Goal: Register for event/course

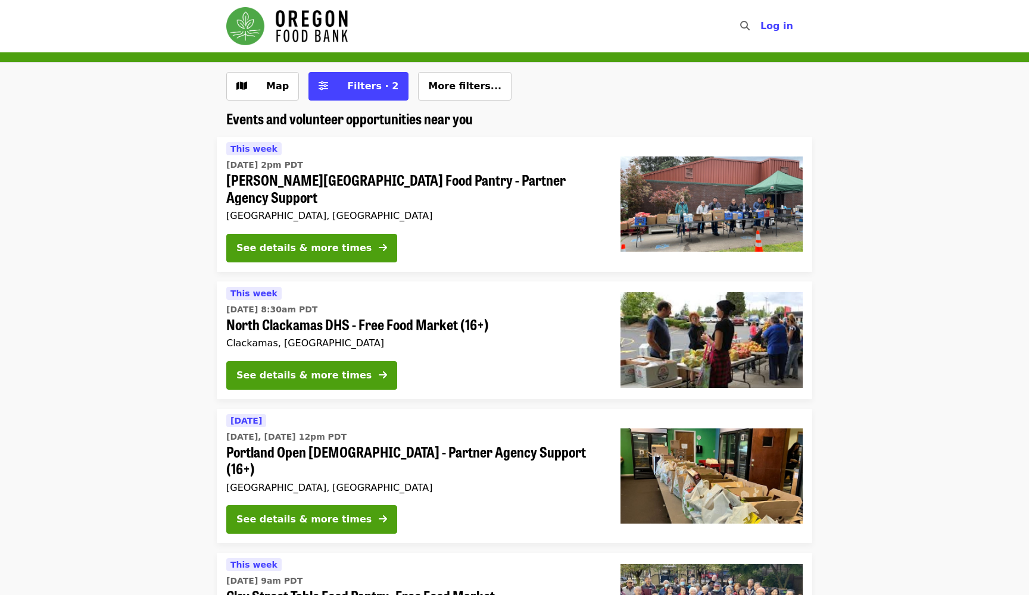
scroll to position [330, 0]
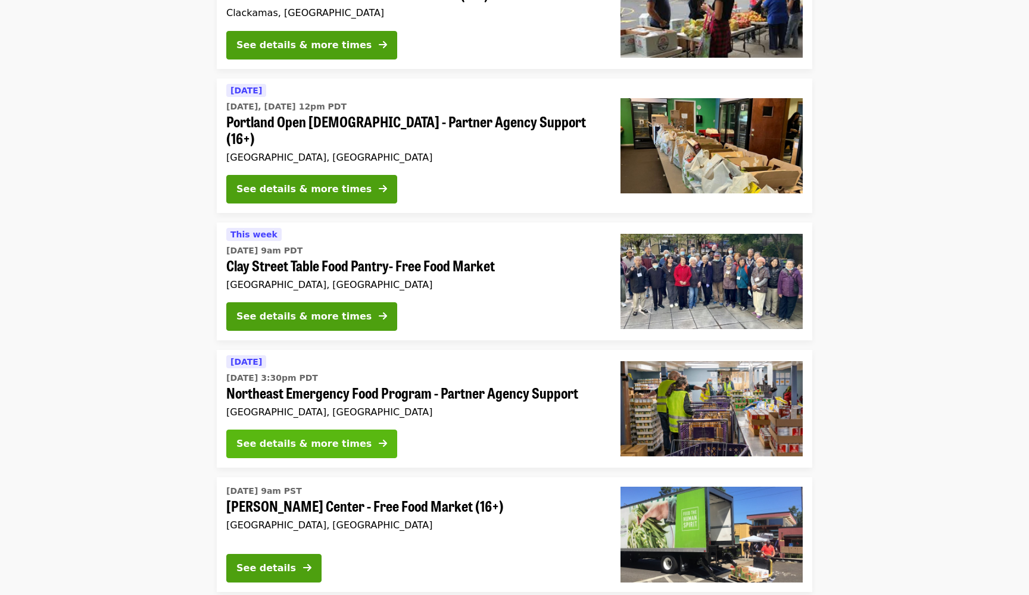
click at [307, 437] on div "See details & more times" at bounding box center [303, 444] width 135 height 14
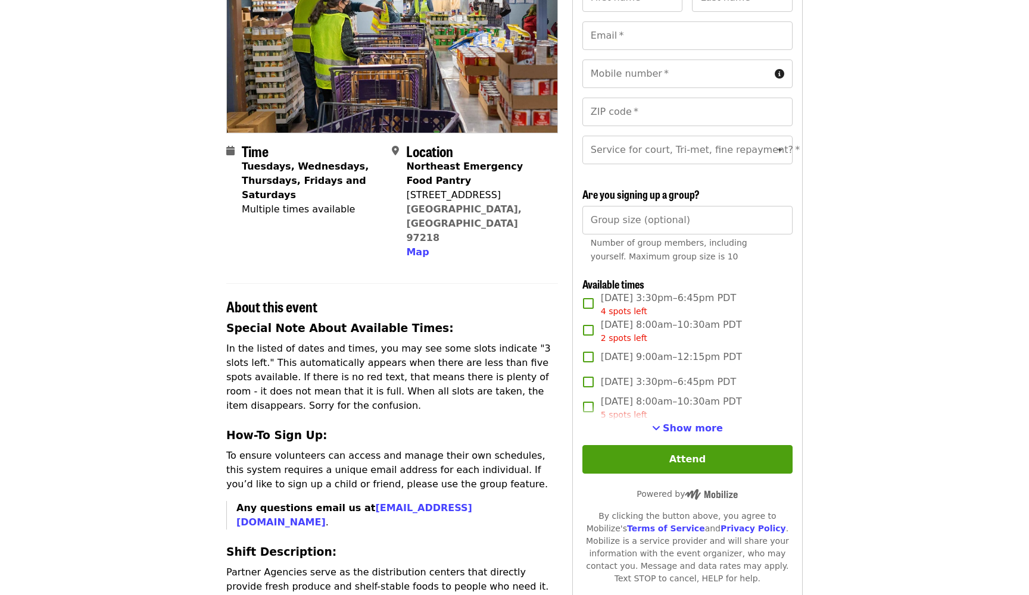
scroll to position [157, 0]
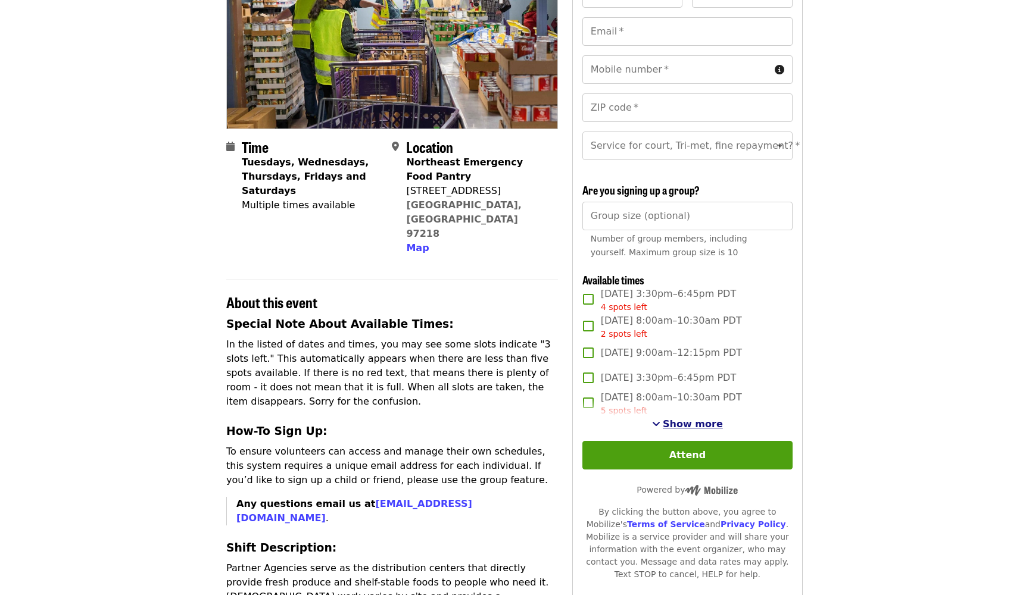
click at [699, 423] on span "Show more" at bounding box center [693, 423] width 60 height 11
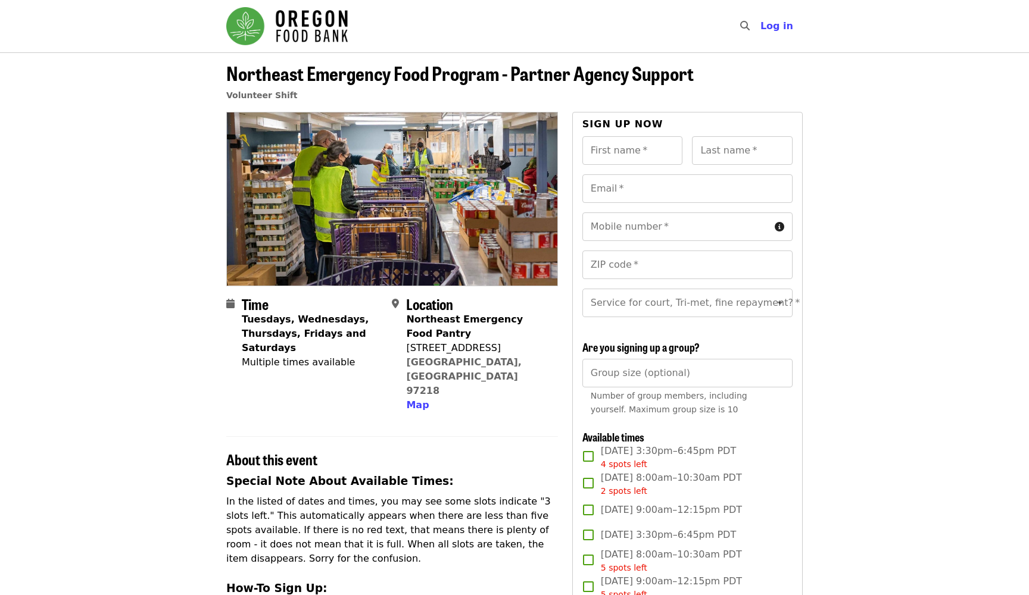
scroll to position [0, 0]
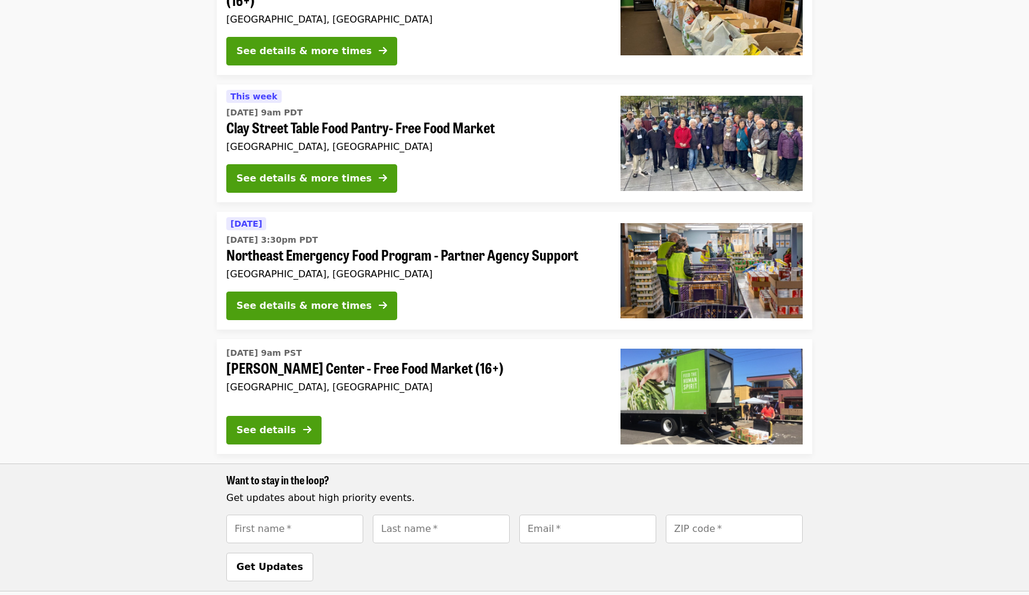
scroll to position [477, 0]
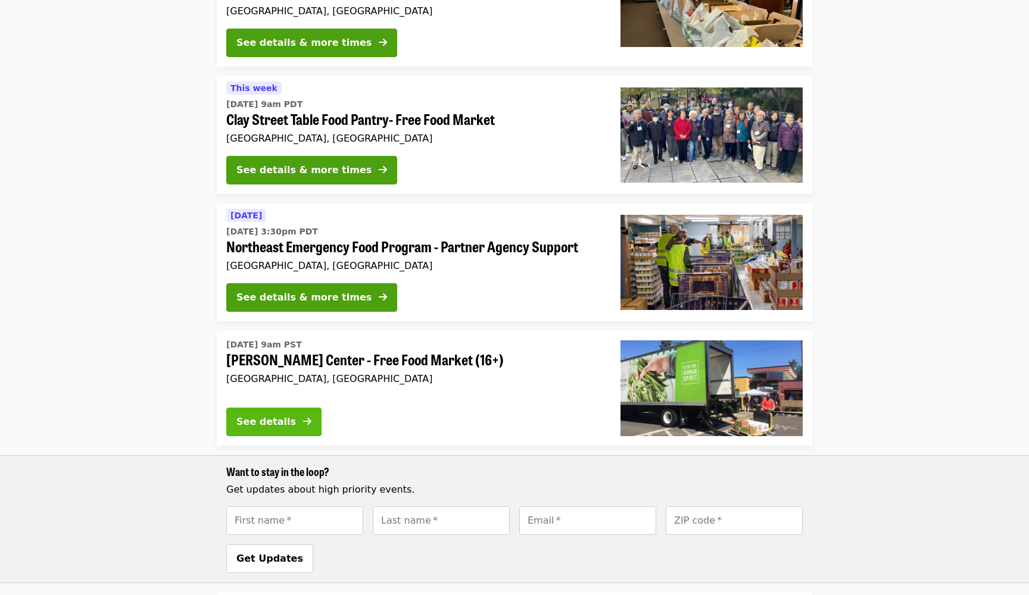
click at [282, 415] on div "See details" at bounding box center [266, 422] width 60 height 14
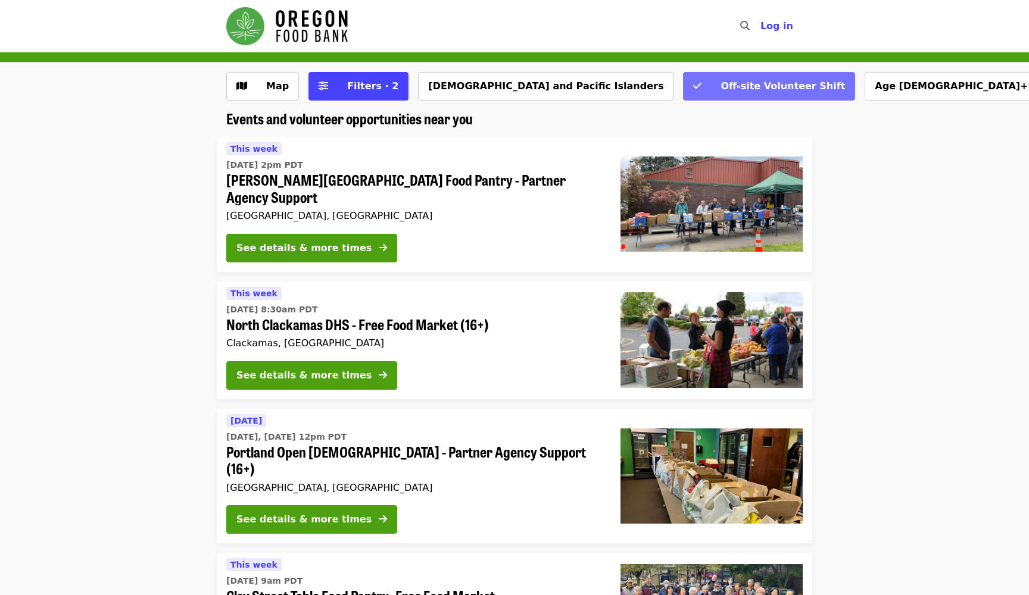
click at [720, 83] on span "Off-site Volunteer Shift" at bounding box center [782, 85] width 124 height 11
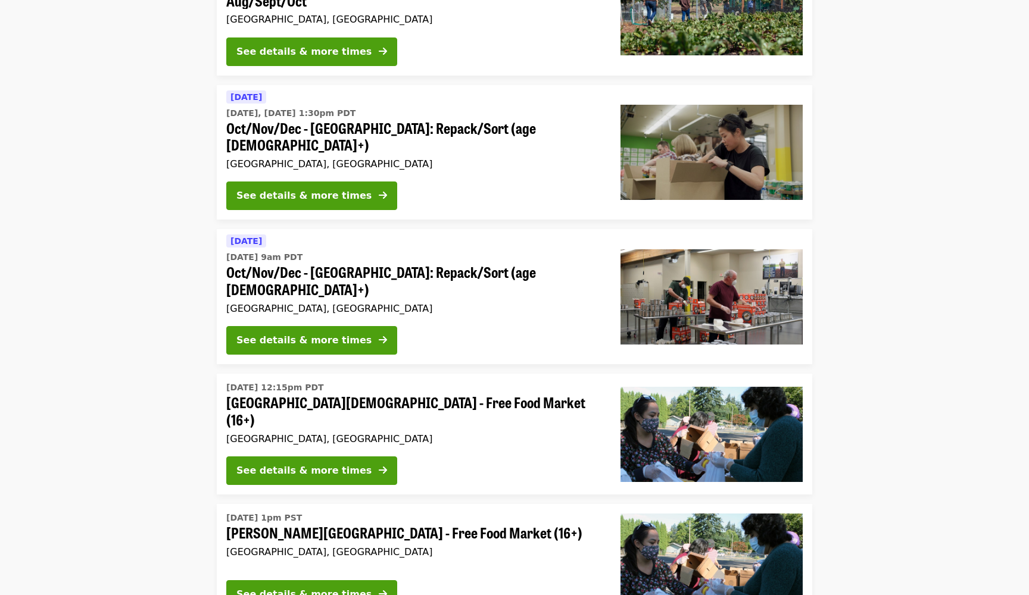
scroll to position [1406, 0]
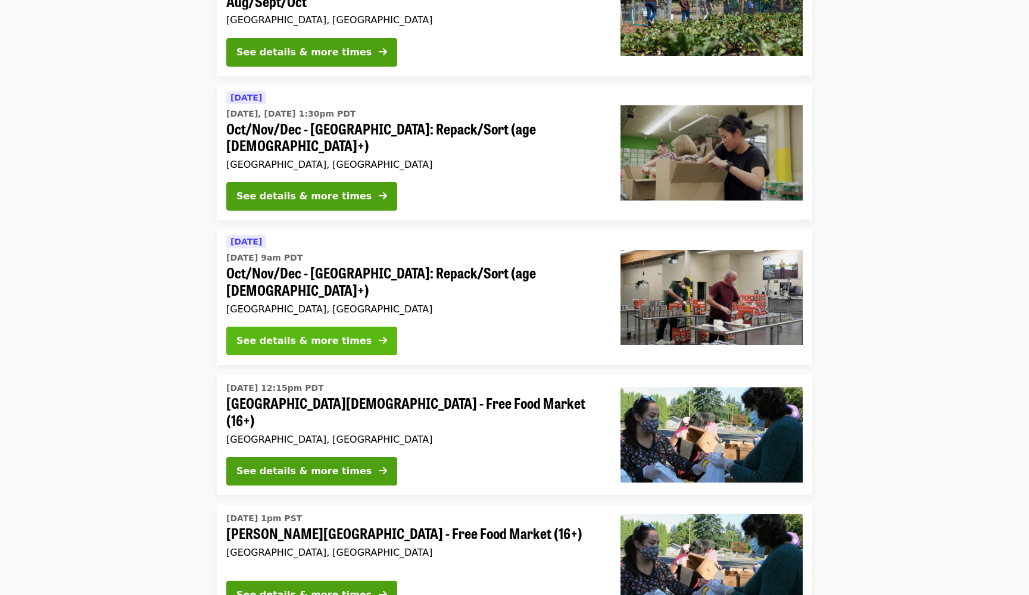
click at [302, 327] on button "See details & more times" at bounding box center [311, 341] width 171 height 29
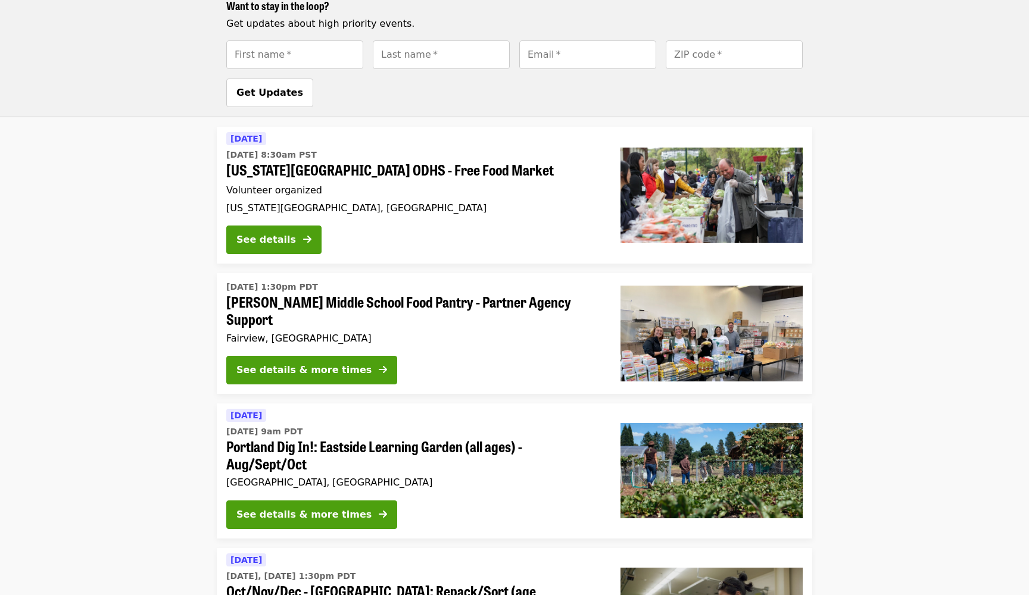
scroll to position [942, 0]
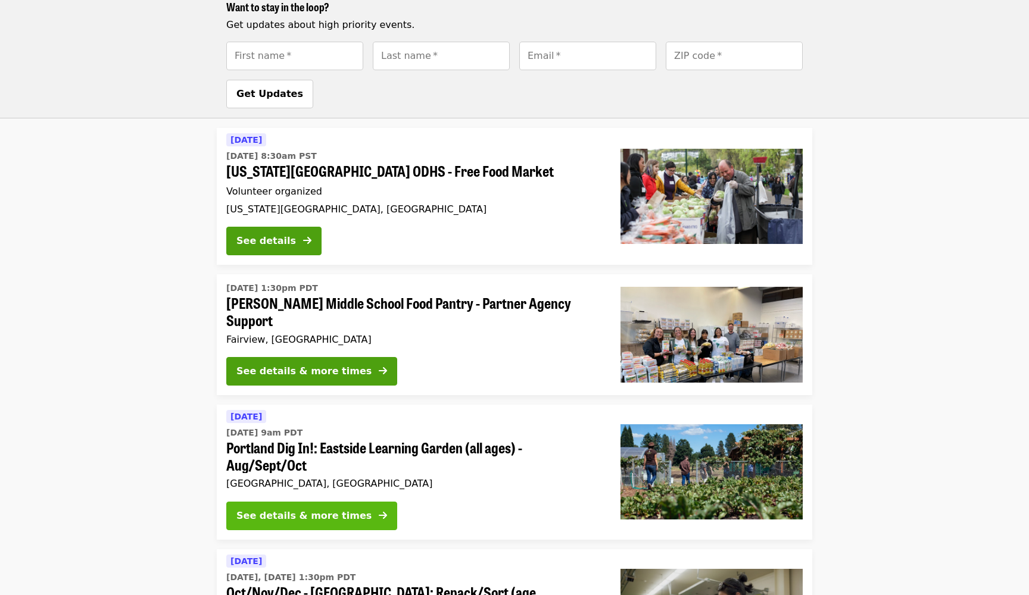
click at [379, 510] on icon "arrow-right icon" at bounding box center [383, 515] width 8 height 11
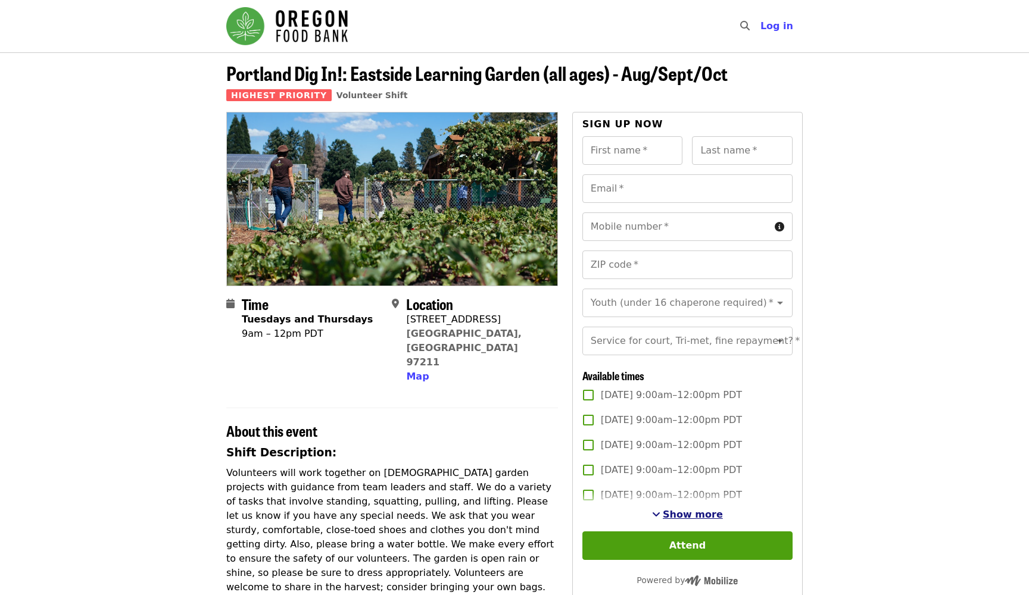
click at [680, 515] on span "Show more" at bounding box center [693, 514] width 60 height 11
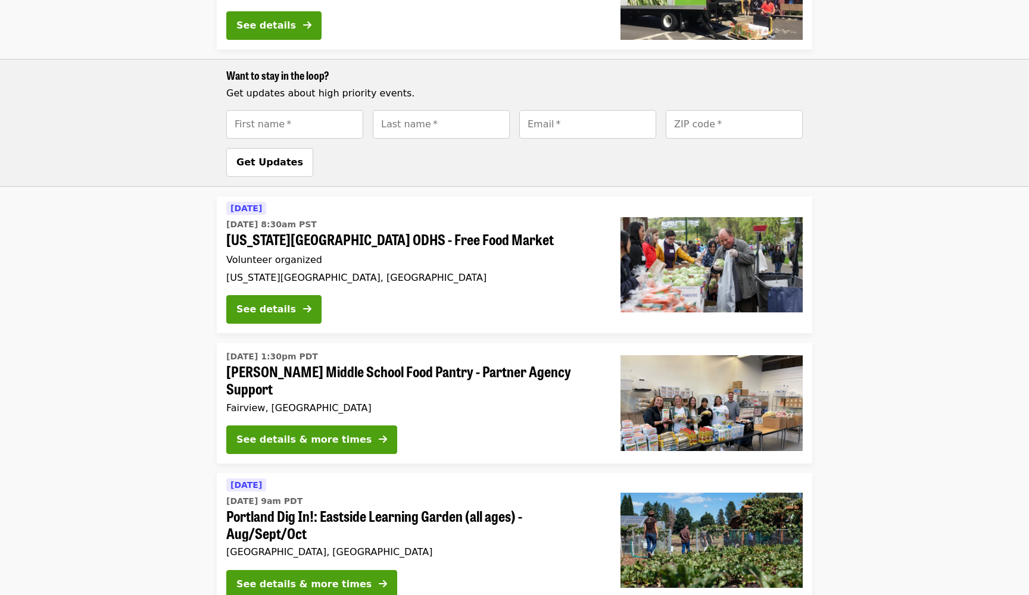
scroll to position [870, 0]
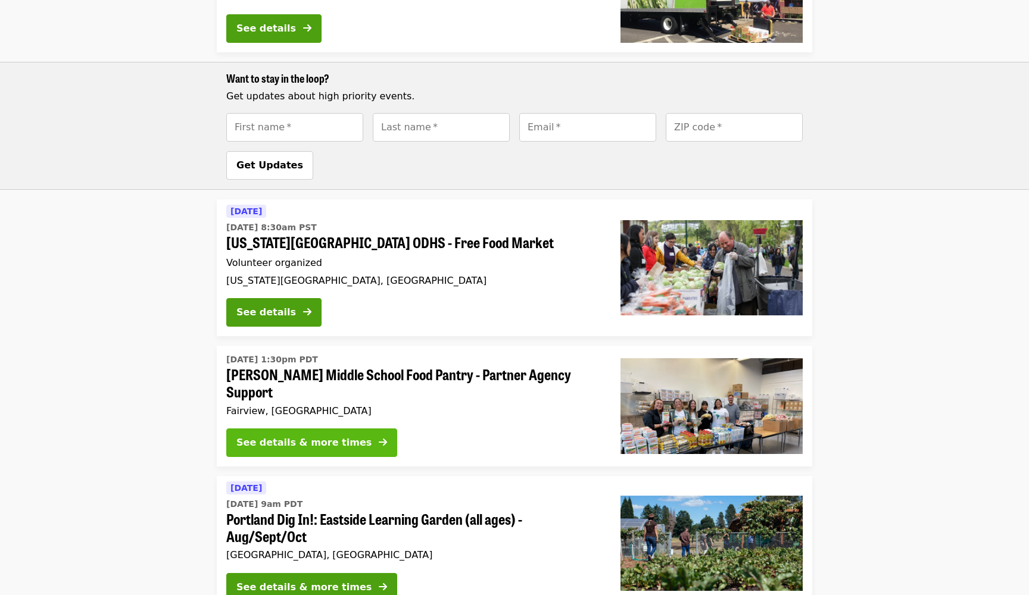
click at [260, 436] on div "See details & more times" at bounding box center [303, 443] width 135 height 14
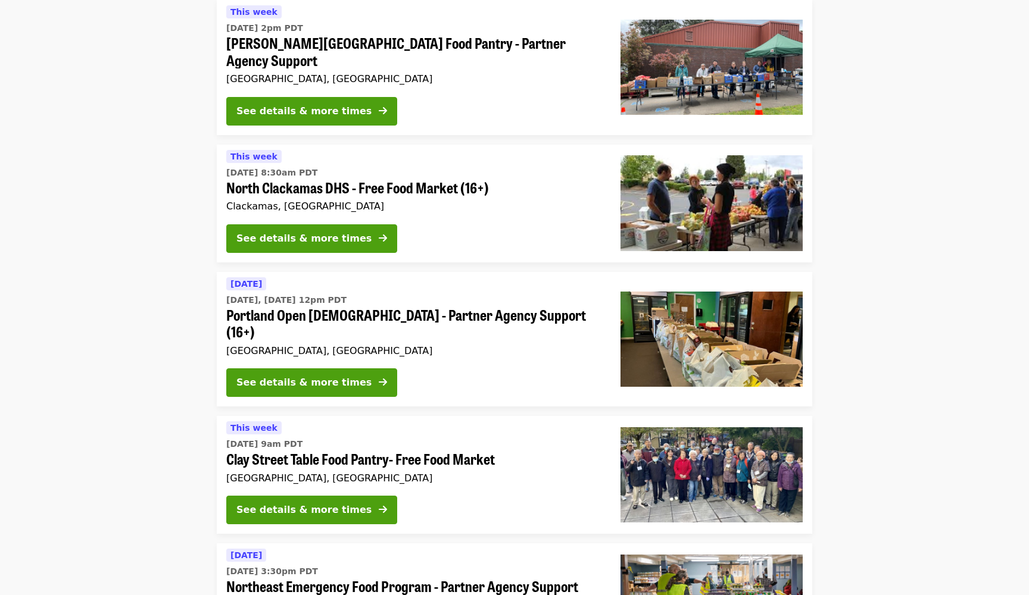
scroll to position [133, 0]
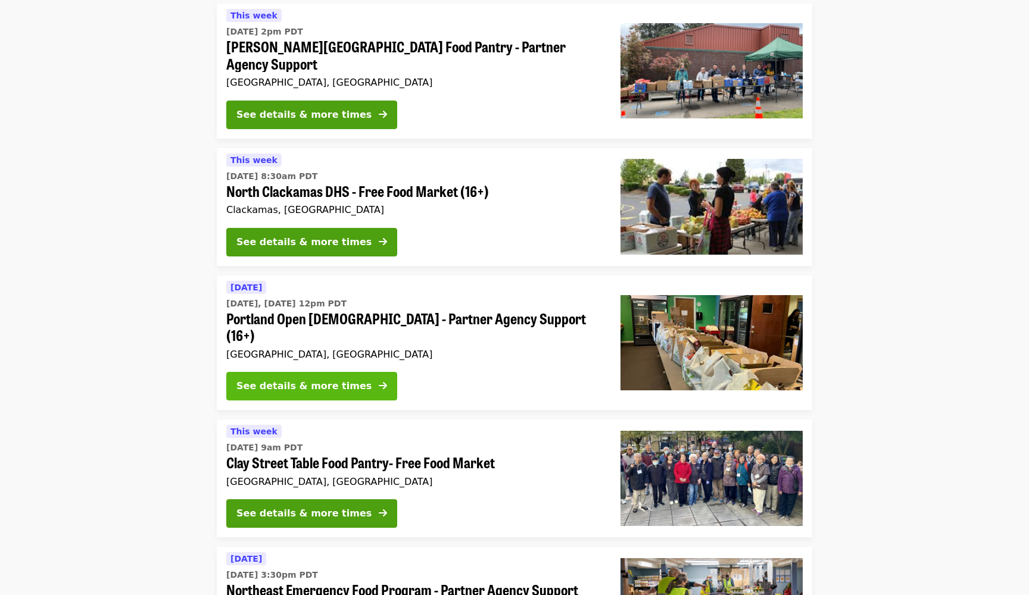
click at [342, 379] on div "See details & more times" at bounding box center [303, 386] width 135 height 14
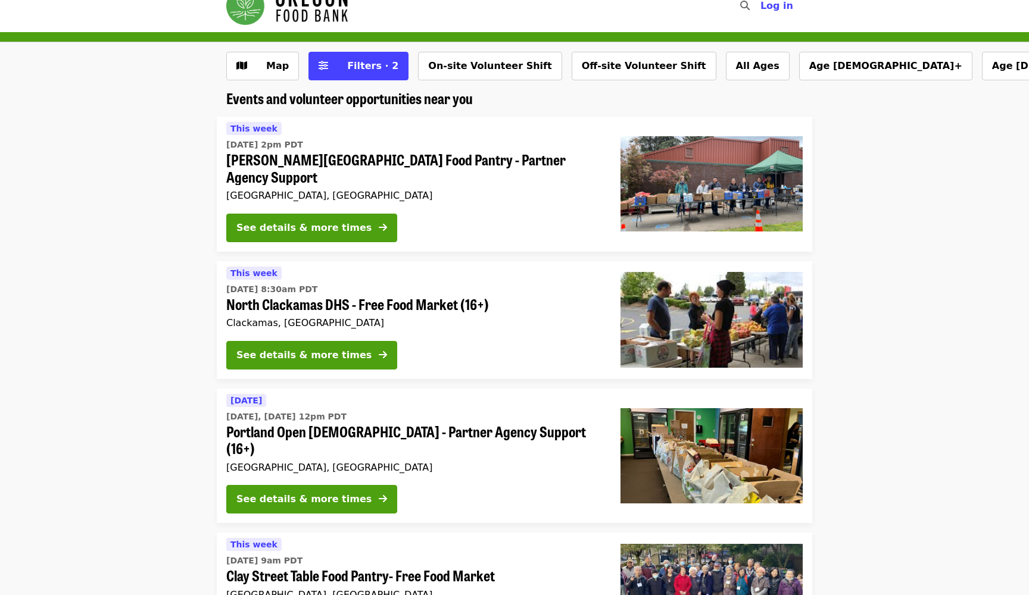
scroll to position [11, 0]
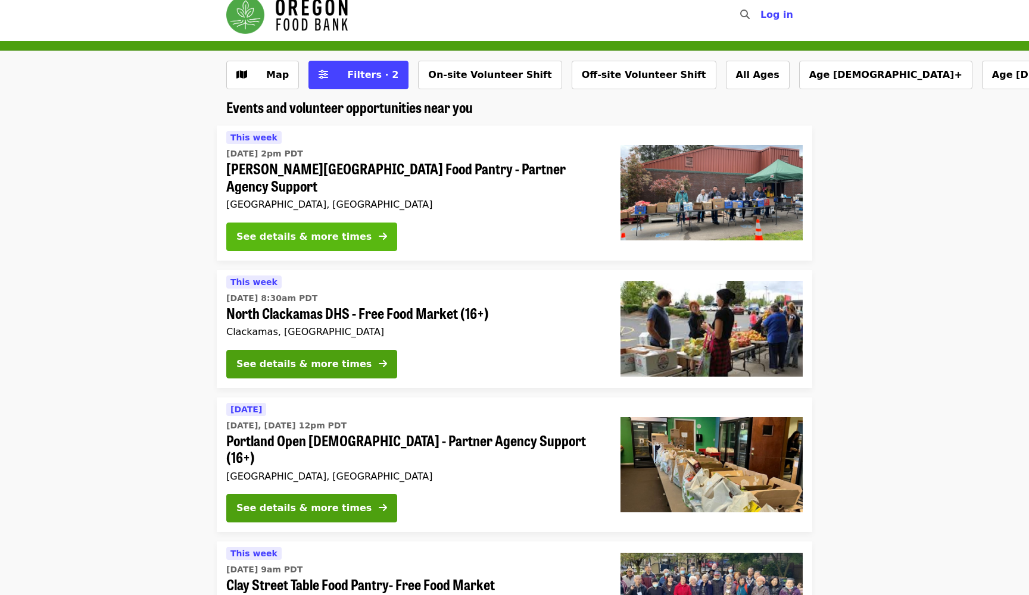
click at [293, 227] on button "See details & more times" at bounding box center [311, 237] width 171 height 29
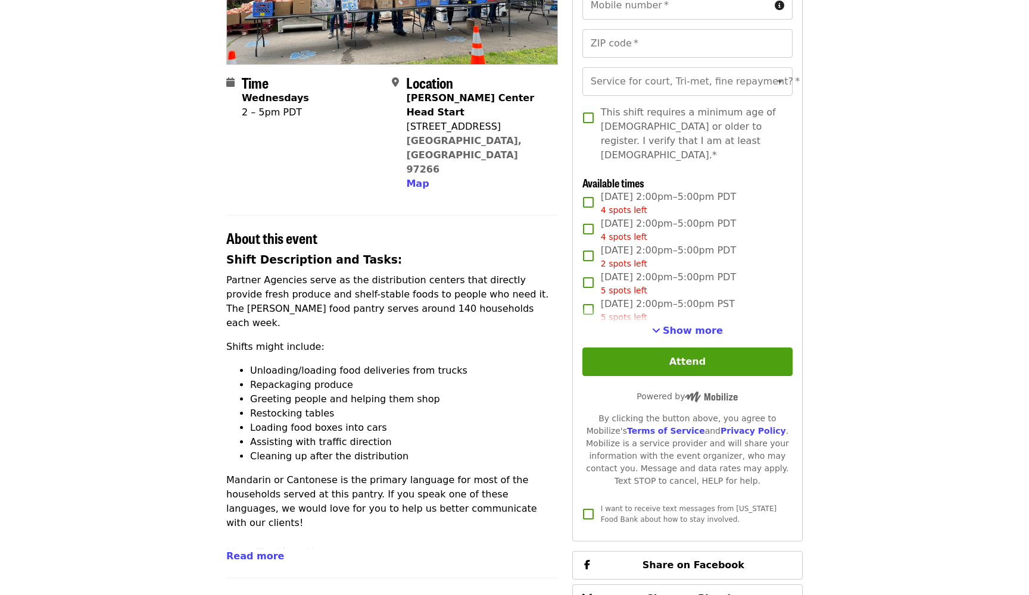
scroll to position [223, 0]
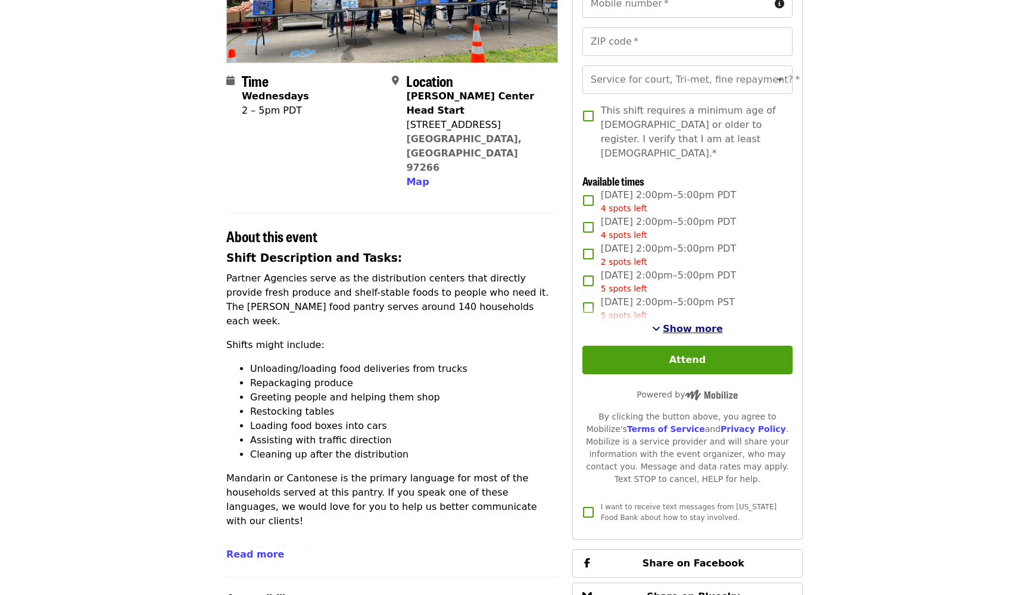
click at [703, 323] on span "Show more" at bounding box center [693, 328] width 60 height 11
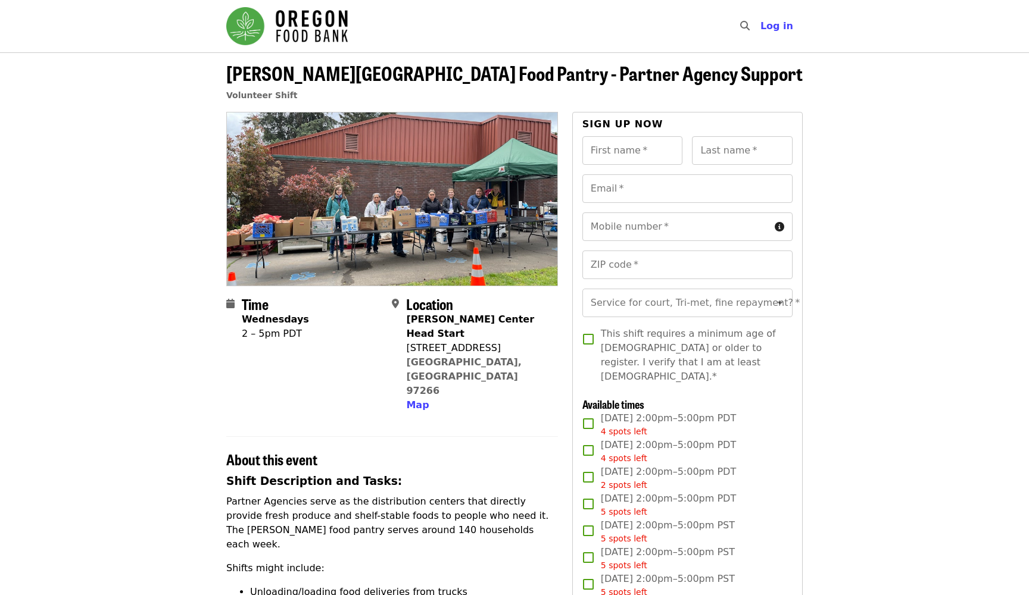
scroll to position [0, 0]
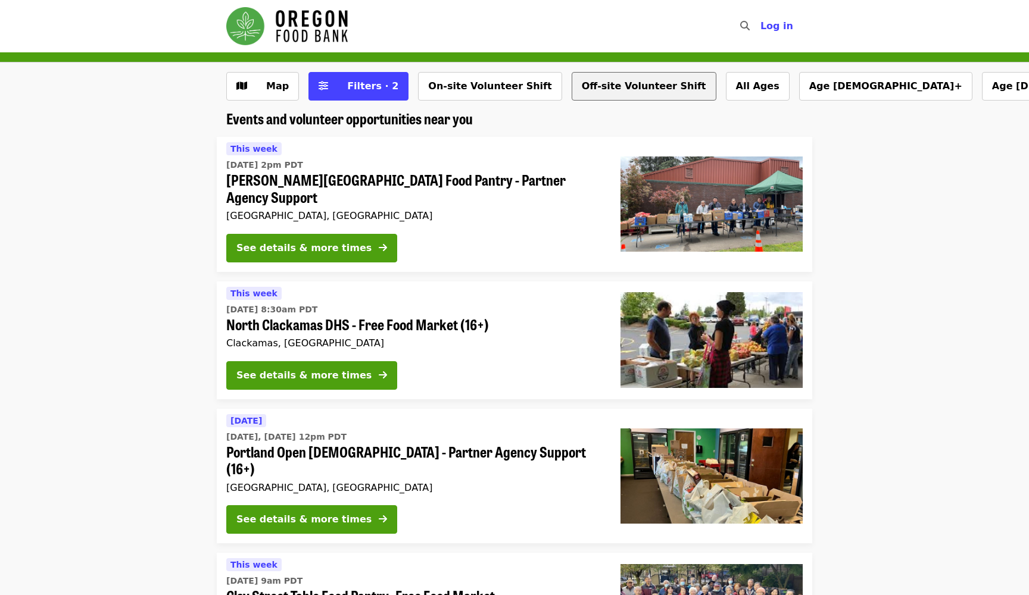
click at [588, 88] on button "Off-site Volunteer Shift" at bounding box center [643, 86] width 145 height 29
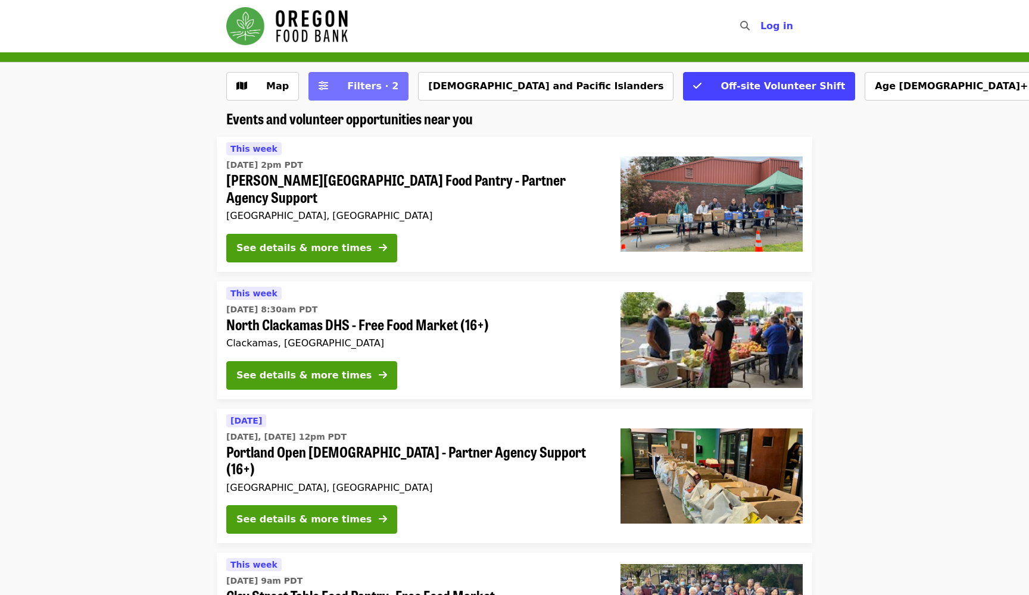
click at [357, 83] on span "Filters · 2" at bounding box center [372, 85] width 51 height 11
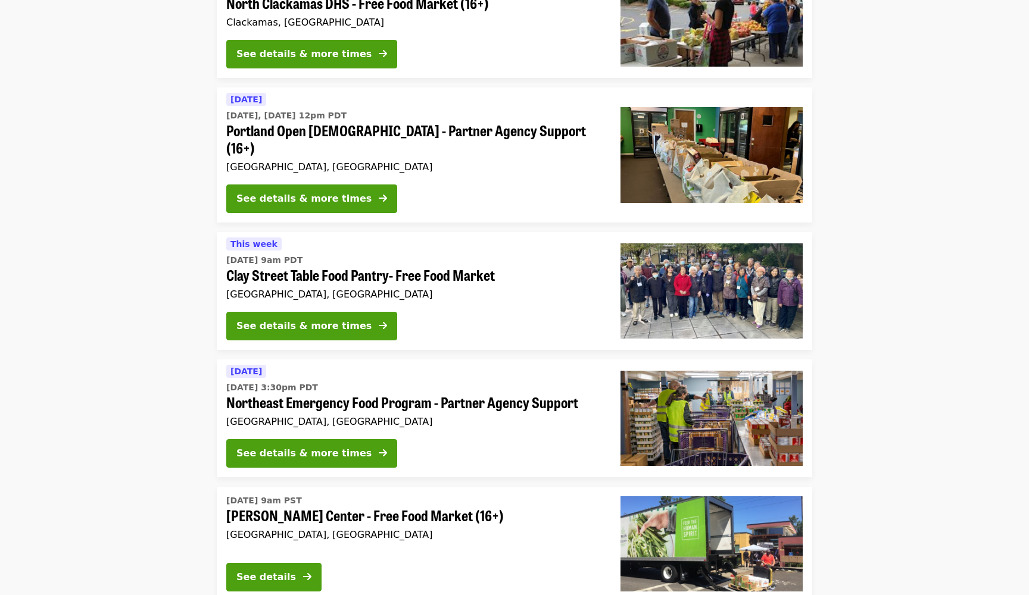
scroll to position [933, 0]
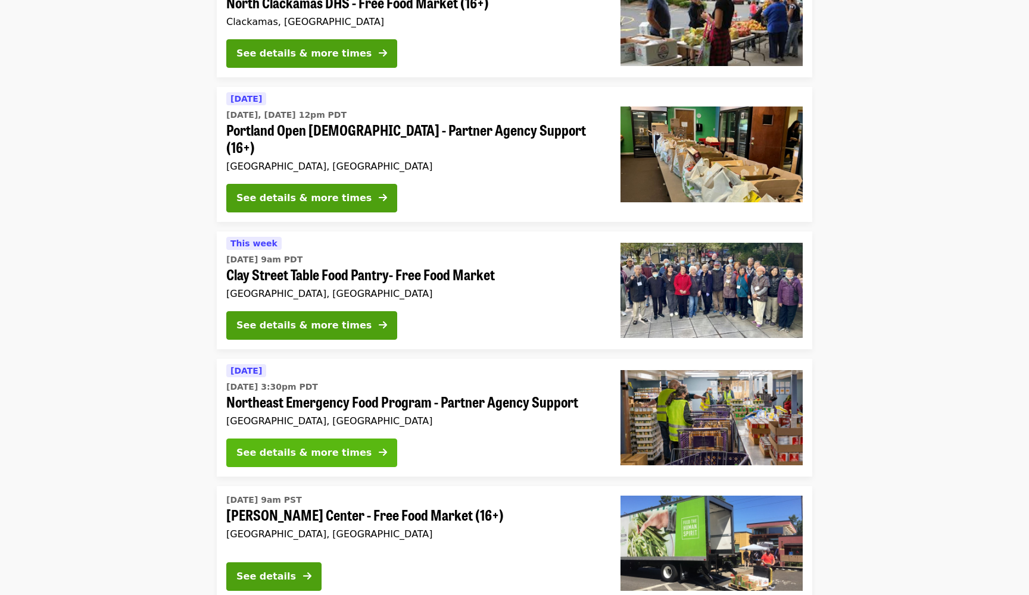
click at [346, 446] on div "See details & more times" at bounding box center [303, 453] width 135 height 14
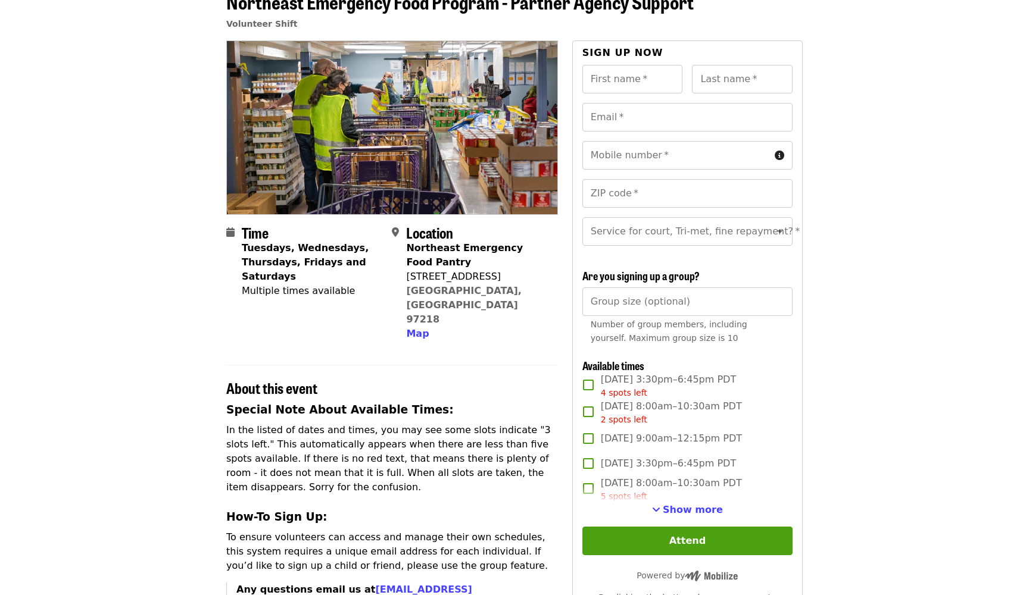
scroll to position [130, 0]
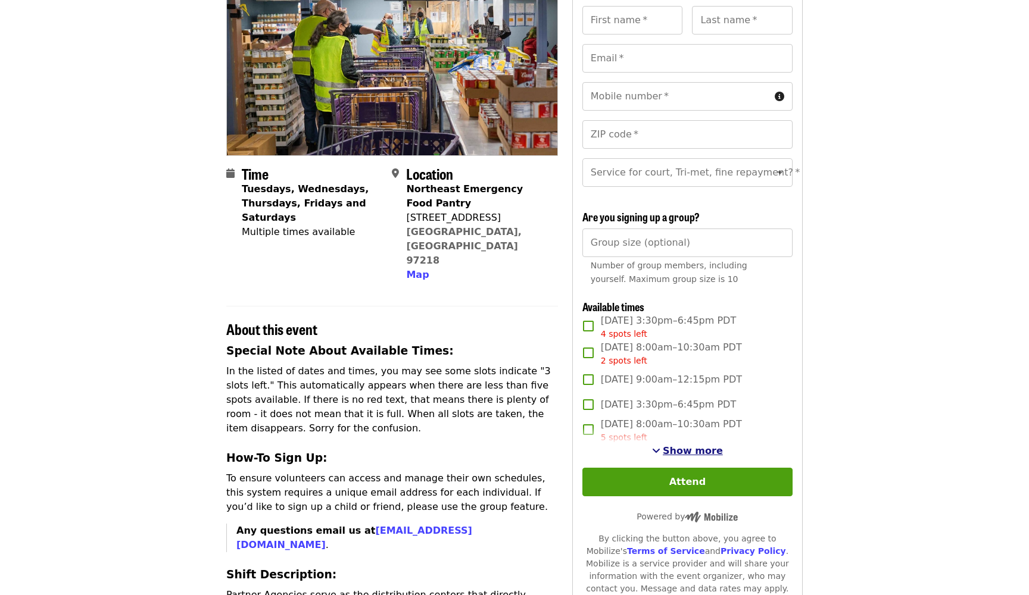
click at [684, 448] on span "Show more" at bounding box center [693, 450] width 60 height 11
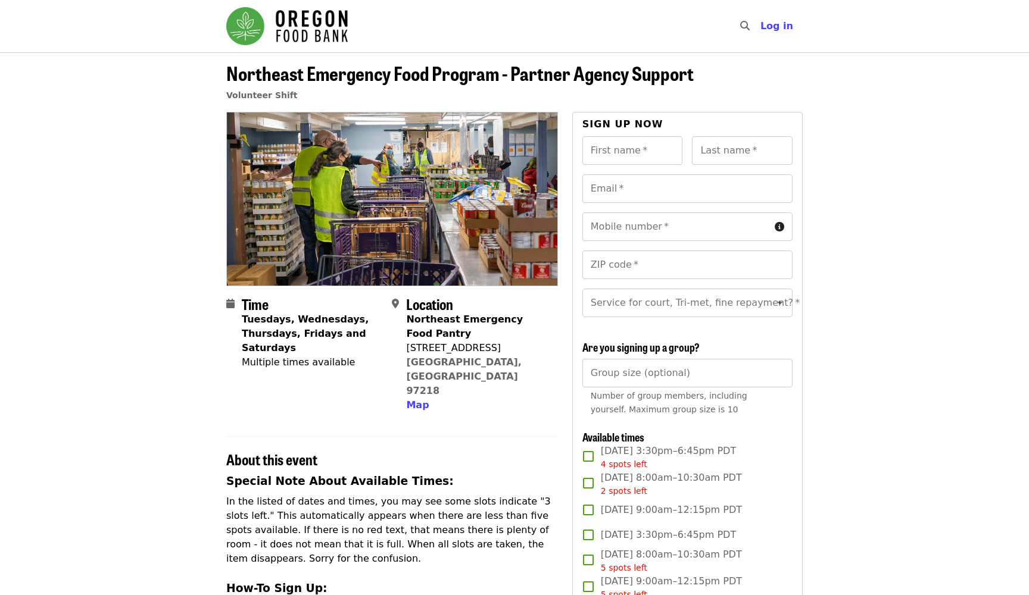
scroll to position [0, 0]
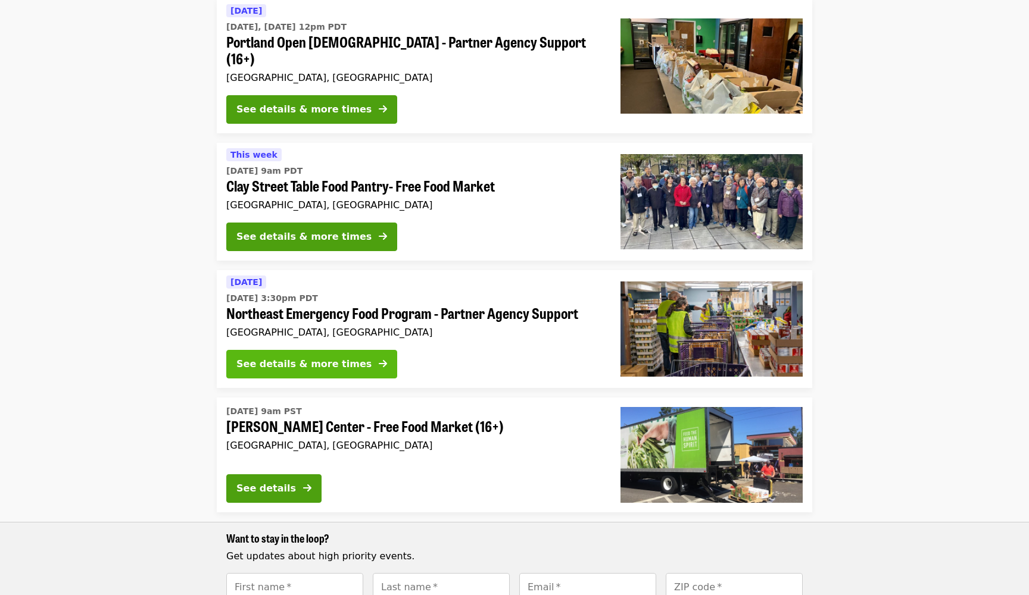
scroll to position [407, 0]
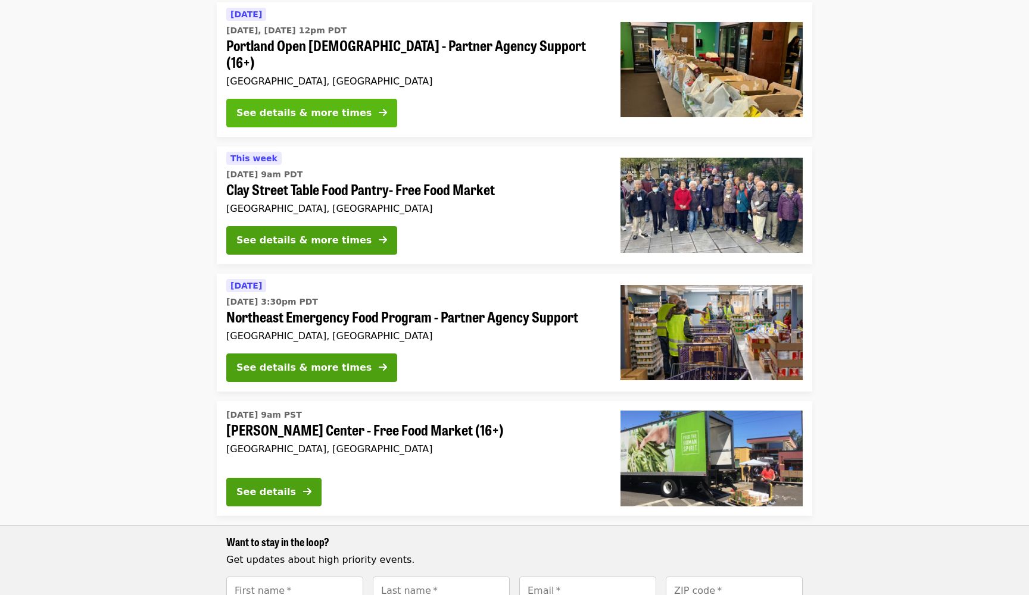
click at [348, 99] on button "See details & more times" at bounding box center [311, 113] width 171 height 29
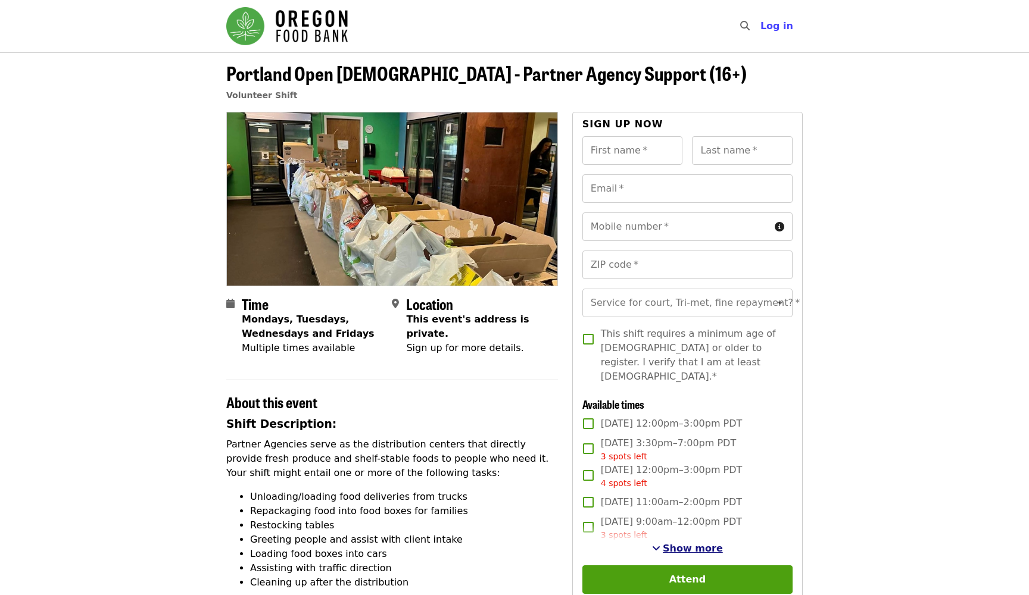
click at [687, 543] on span "Show more" at bounding box center [693, 548] width 60 height 11
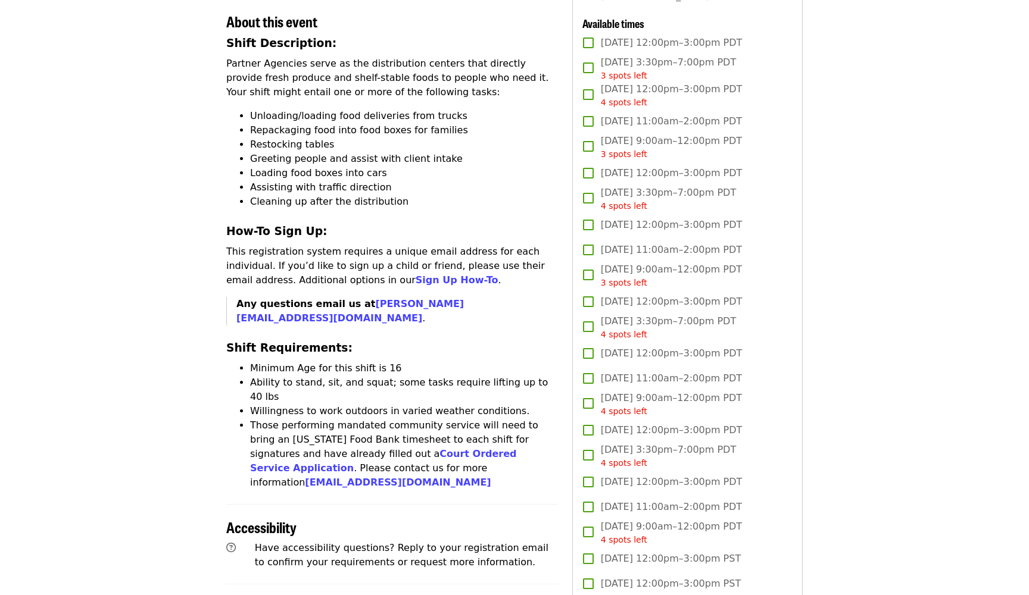
scroll to position [389, 0]
